Goal: Use online tool/utility: Utilize a website feature to perform a specific function

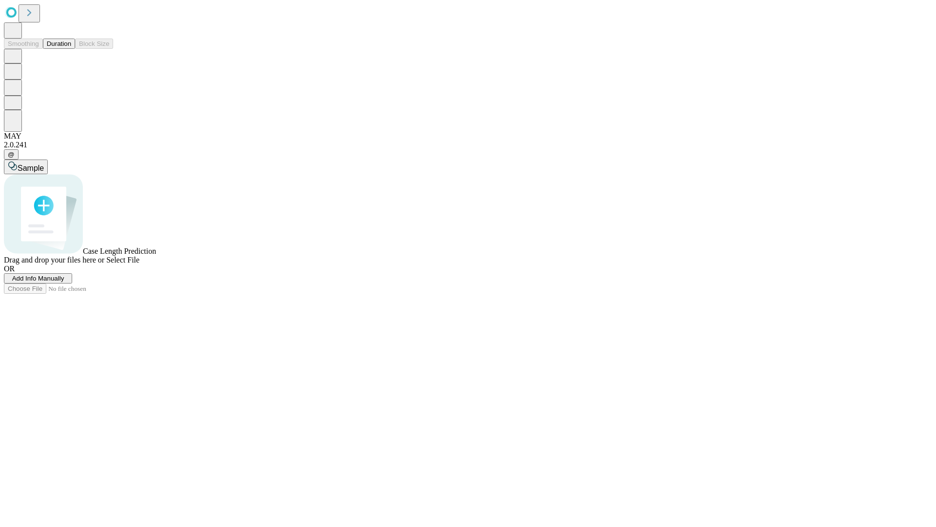
click at [64, 282] on span "Add Info Manually" at bounding box center [38, 278] width 52 height 7
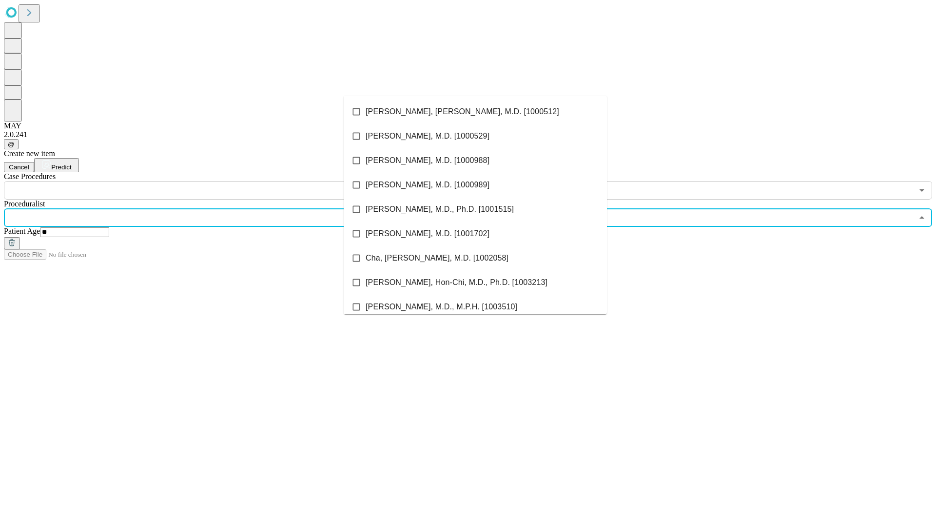
click at [475, 112] on li "[PERSON_NAME], [PERSON_NAME], M.D. [1000512]" at bounding box center [475, 111] width 263 height 24
click at [205, 181] on input "text" at bounding box center [459, 190] width 910 height 19
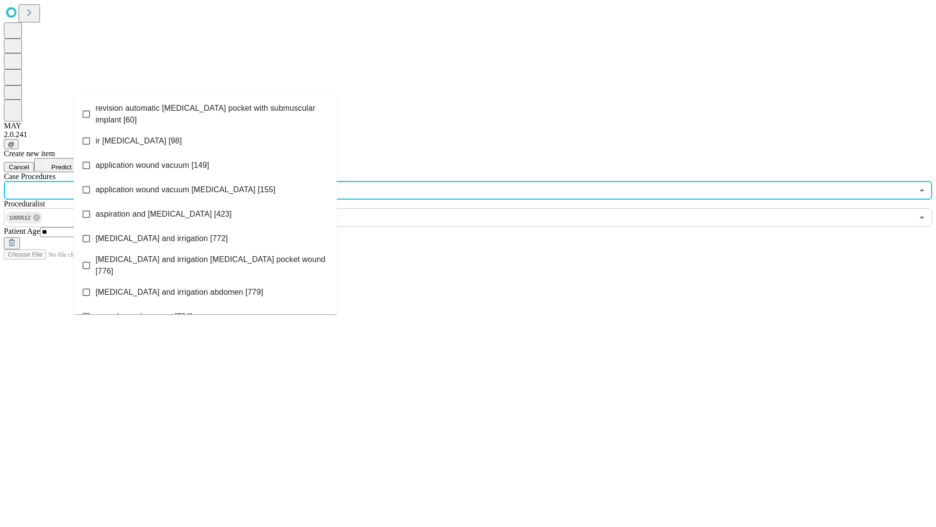
click at [205, 112] on span "revision automatic [MEDICAL_DATA] pocket with submuscular implant [60]" at bounding box center [213, 113] width 234 height 23
click at [71, 163] on span "Predict" at bounding box center [61, 166] width 20 height 7
